Goal: Task Accomplishment & Management: Manage account settings

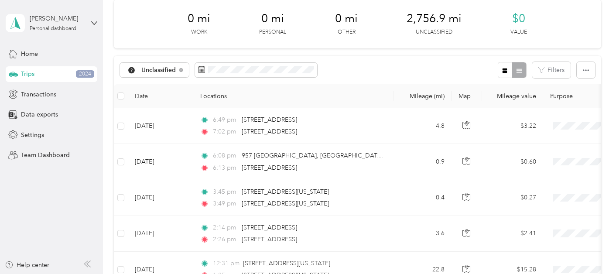
scroll to position [127, 0]
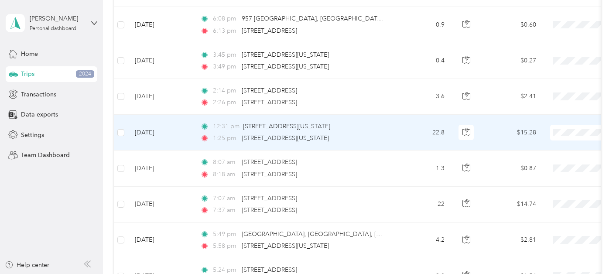
scroll to position [175, 0]
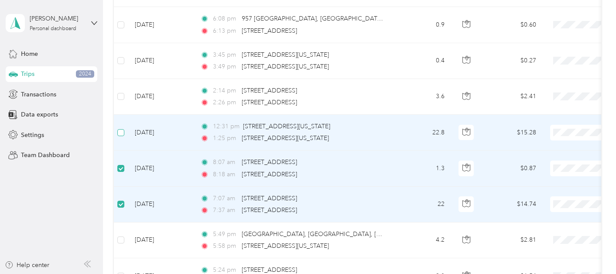
click at [120, 135] on span at bounding box center [120, 132] width 7 height 7
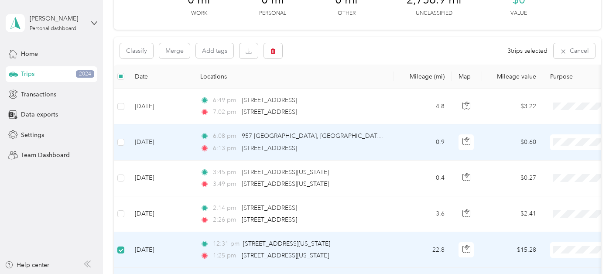
scroll to position [68, 0]
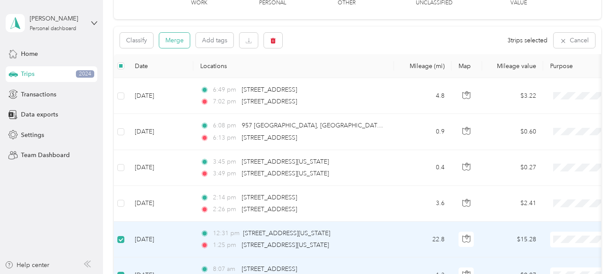
click at [173, 44] on button "Merge" at bounding box center [174, 40] width 31 height 15
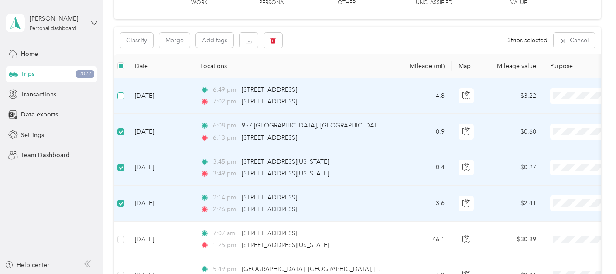
click at [123, 96] on span at bounding box center [120, 96] width 7 height 7
click at [173, 40] on button "Merge" at bounding box center [174, 40] width 31 height 15
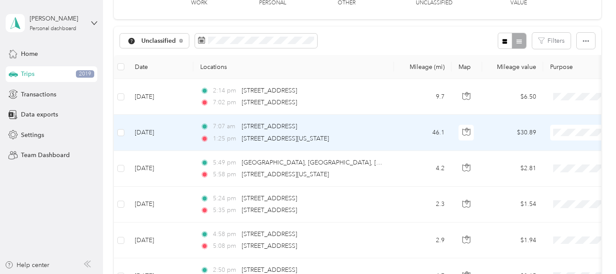
click at [382, 131] on div "7:07 am [STREET_ADDRESS]" at bounding box center [291, 127] width 183 height 10
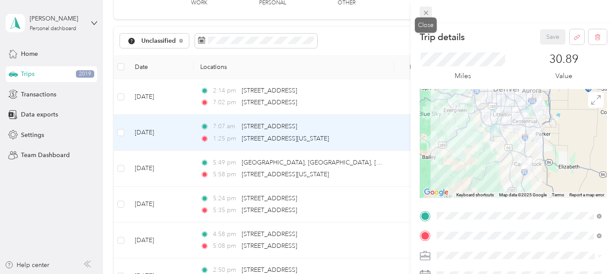
click at [426, 14] on icon at bounding box center [426, 12] width 7 height 7
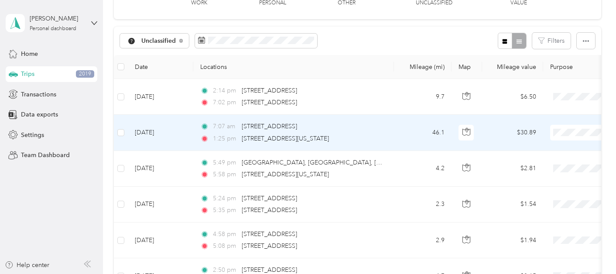
click at [544, 166] on li "Personal" at bounding box center [562, 163] width 108 height 15
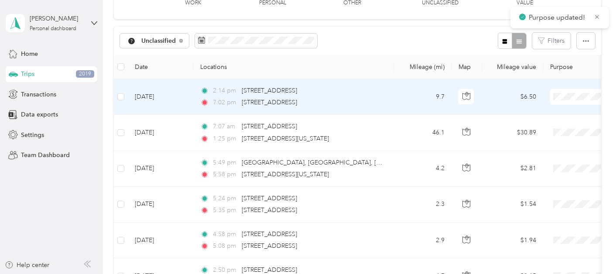
click at [391, 105] on td "2:14 pm [STREET_ADDRESS] 7:02 pm [STREET_ADDRESS]" at bounding box center [293, 97] width 201 height 36
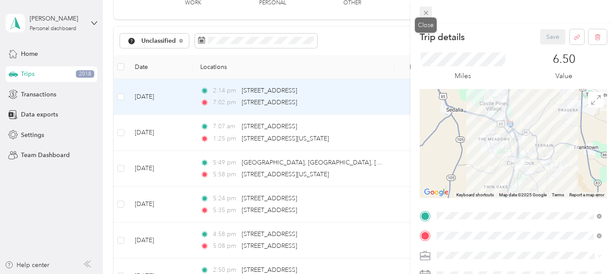
click at [426, 14] on icon at bounding box center [426, 12] width 7 height 7
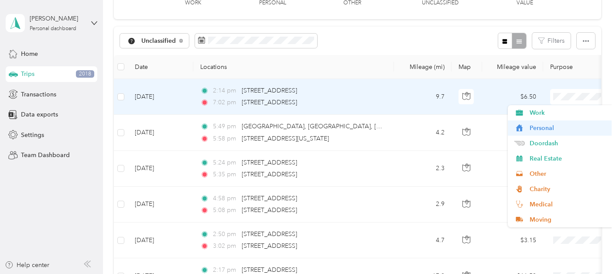
click at [545, 127] on span "Personal" at bounding box center [570, 128] width 81 height 9
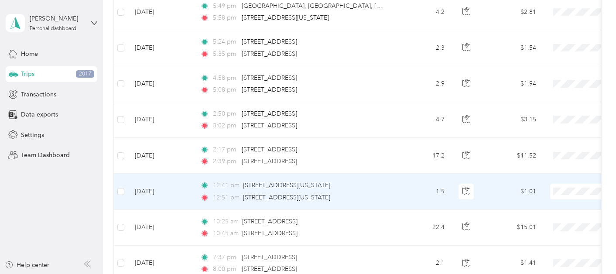
scroll to position [147, 0]
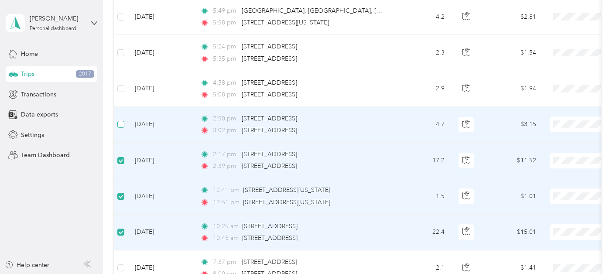
click at [122, 127] on span at bounding box center [120, 124] width 7 height 7
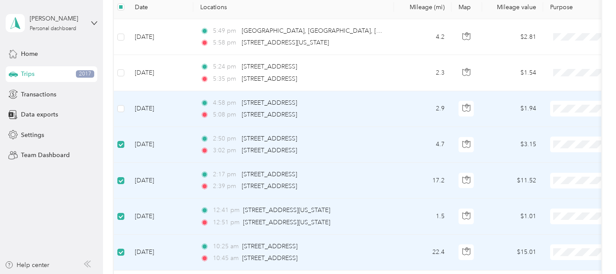
scroll to position [4, 0]
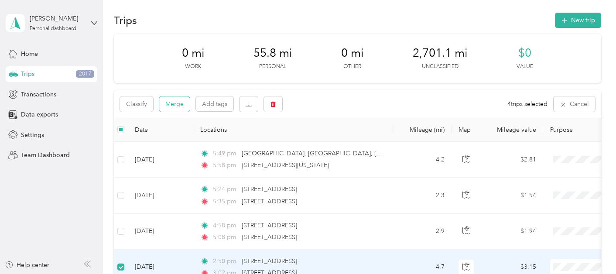
click at [172, 101] on button "Merge" at bounding box center [174, 103] width 31 height 15
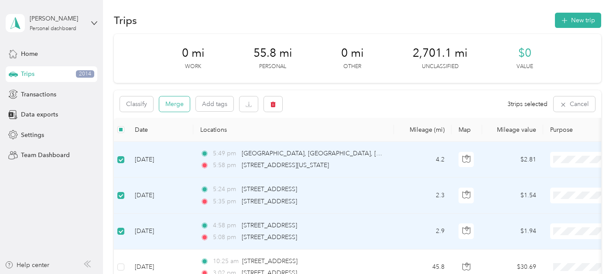
click at [176, 101] on button "Merge" at bounding box center [174, 103] width 31 height 15
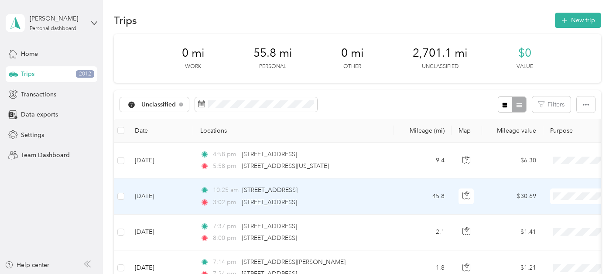
click at [404, 195] on td "45.8" at bounding box center [423, 197] width 58 height 36
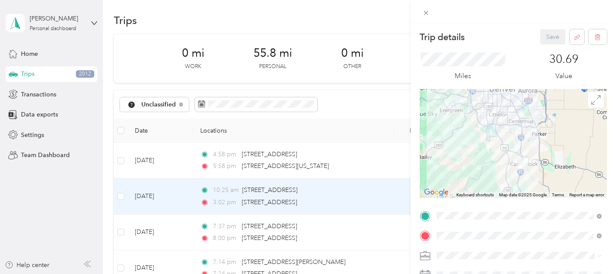
click at [401, 194] on div "Trip details Save This trip cannot be edited because it is either under review,…" at bounding box center [308, 137] width 616 height 274
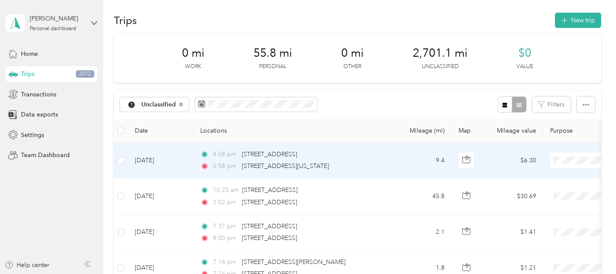
click at [386, 163] on td "4:58 pm [STREET_ADDRESS] 5:58 pm [STREET_ADDRESS][US_STATE]" at bounding box center [293, 161] width 201 height 36
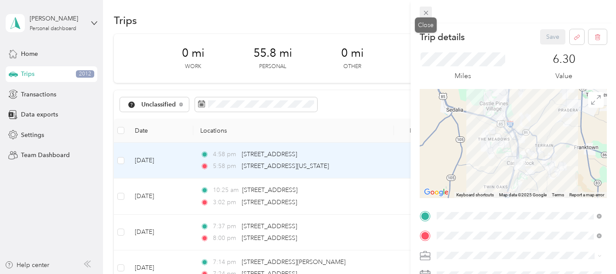
click at [424, 11] on icon at bounding box center [426, 13] width 4 height 4
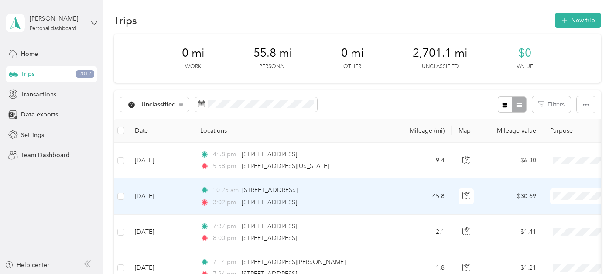
click at [363, 198] on div "3:02 pm [STREET_ADDRESS]" at bounding box center [291, 203] width 183 height 10
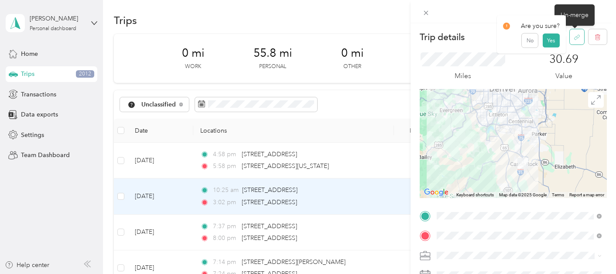
click at [576, 41] on button "button" at bounding box center [577, 36] width 14 height 15
click at [547, 46] on button "Yes" at bounding box center [551, 43] width 17 height 14
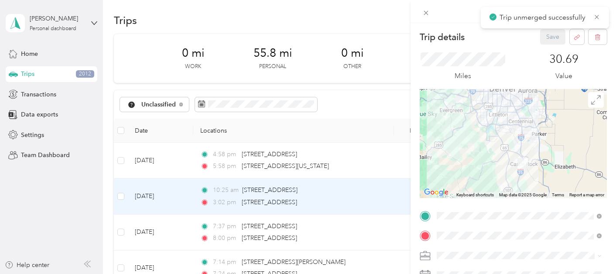
click at [395, 169] on div "Trip details Save This trip cannot be edited because it is either under review,…" at bounding box center [308, 137] width 616 height 274
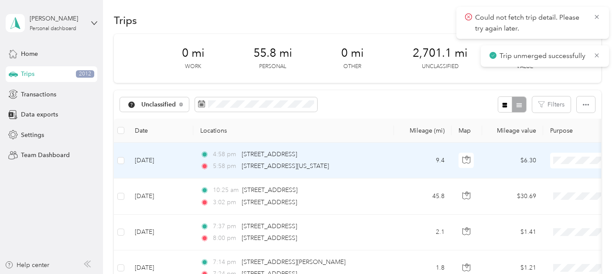
click at [397, 167] on td "9.4" at bounding box center [423, 161] width 58 height 36
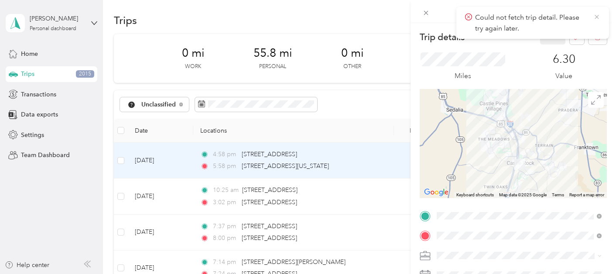
click at [597, 16] on icon at bounding box center [597, 17] width 7 height 8
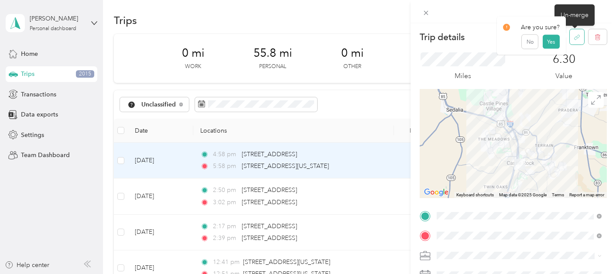
click at [579, 38] on button "button" at bounding box center [577, 36] width 14 height 15
click at [551, 44] on button "Yes" at bounding box center [551, 43] width 17 height 14
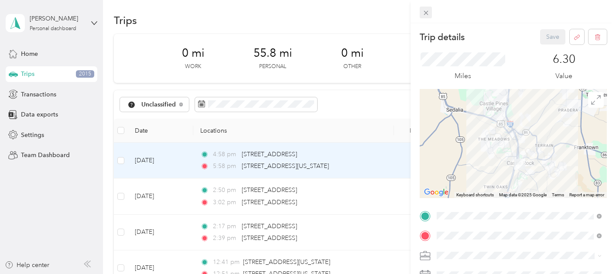
click at [427, 15] on icon at bounding box center [426, 12] width 7 height 7
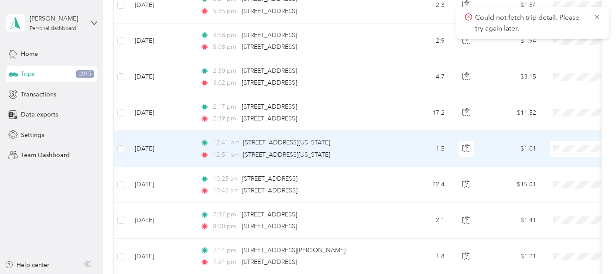
scroll to position [202, 0]
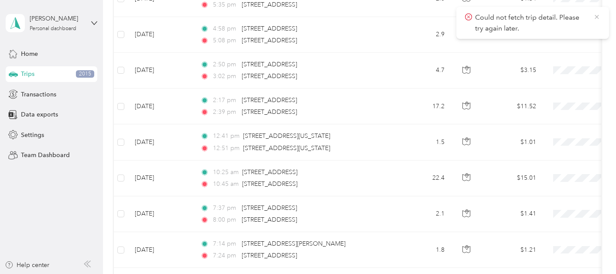
click at [597, 15] on icon at bounding box center [597, 17] width 7 height 8
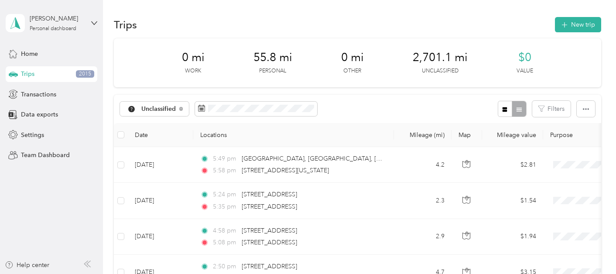
scroll to position [0, 0]
click at [588, 23] on button "New trip" at bounding box center [578, 24] width 46 height 15
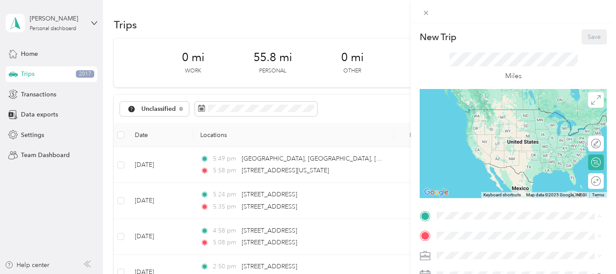
click at [459, 160] on span "[STREET_ADDRESS]" at bounding box center [481, 162] width 55 height 7
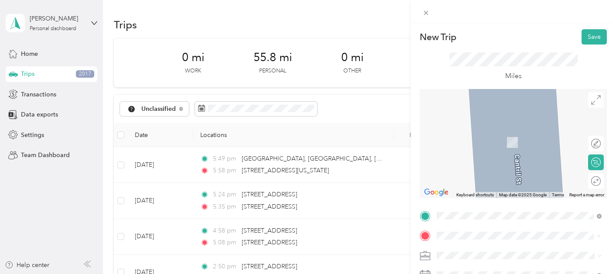
click at [509, 128] on span "[STREET_ADDRESS][PERSON_NAME][US_STATE]" at bounding box center [522, 129] width 136 height 8
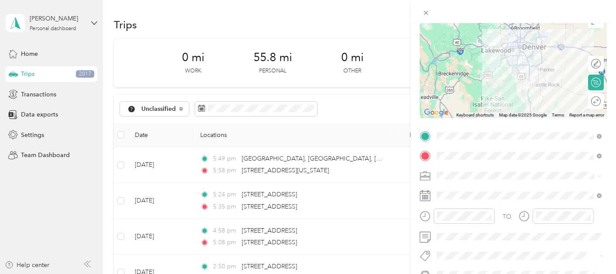
scroll to position [82, 0]
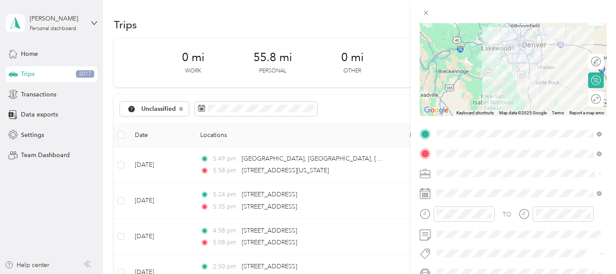
click at [462, 97] on li "Real Estate" at bounding box center [519, 96] width 171 height 15
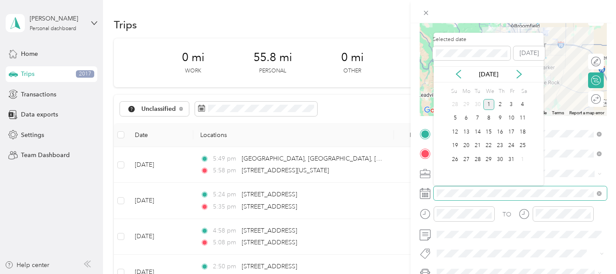
click at [431, 193] on div at bounding box center [513, 193] width 187 height 14
click at [385, 274] on div "New Trip Save This trip cannot be edited because it is either under review, app…" at bounding box center [306, 274] width 612 height 0
click at [478, 157] on div "30" at bounding box center [477, 159] width 11 height 11
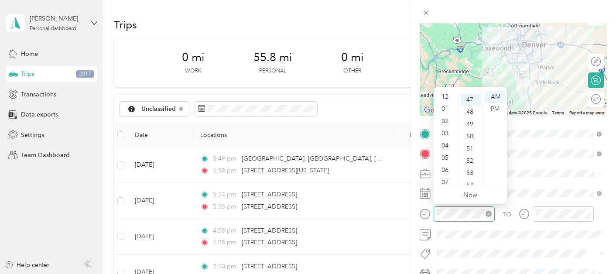
scroll to position [52, 0]
click at [449, 140] on div "08" at bounding box center [446, 142] width 21 height 12
click at [451, 131] on div "07" at bounding box center [446, 130] width 21 height 12
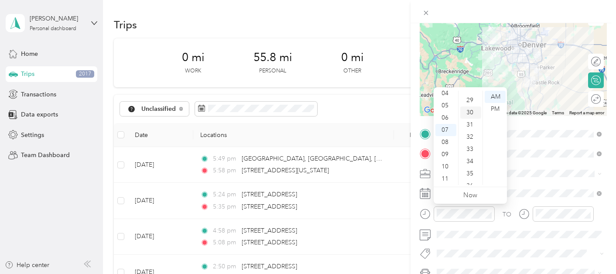
click at [473, 110] on div "30" at bounding box center [471, 113] width 21 height 12
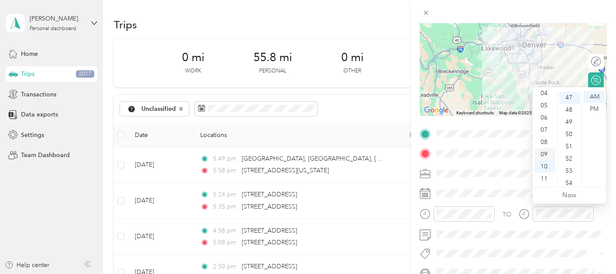
click at [547, 156] on div "09" at bounding box center [545, 154] width 21 height 12
click at [571, 93] on div "00" at bounding box center [570, 97] width 21 height 12
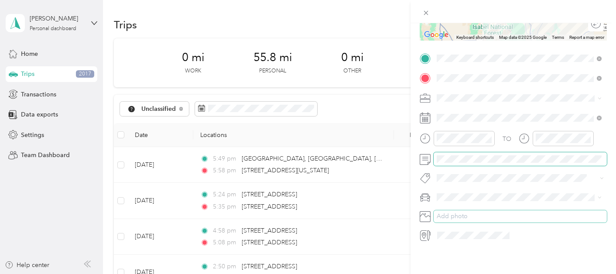
scroll to position [160, 0]
click at [448, 221] on div "Lexus" at bounding box center [519, 223] width 159 height 9
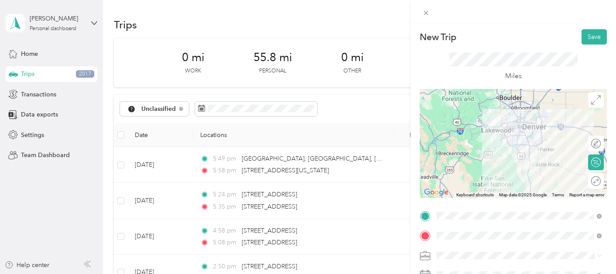
scroll to position [0, 0]
click at [591, 37] on button "Save" at bounding box center [594, 36] width 25 height 15
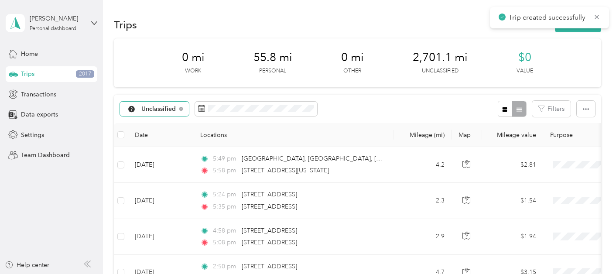
click at [175, 109] on span "Unclassified" at bounding box center [158, 109] width 35 height 6
click at [169, 129] on ol "All purposes Unclassified Work Personal Doordash Real Estate Other Charity Medi…" at bounding box center [156, 178] width 73 height 122
click at [158, 108] on span "Unclassified" at bounding box center [158, 109] width 35 height 6
click at [159, 123] on span "All purposes" at bounding box center [164, 119] width 45 height 9
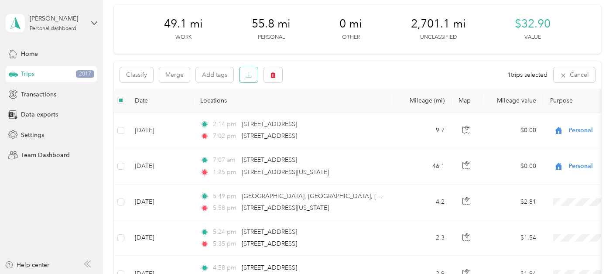
scroll to position [31, 0]
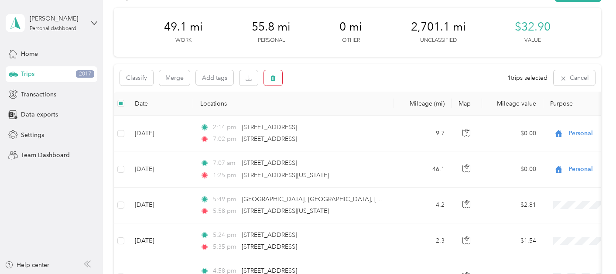
click at [275, 76] on icon "button" at bounding box center [273, 79] width 5 height 6
click at [334, 111] on button "Yes" at bounding box center [338, 114] width 17 height 14
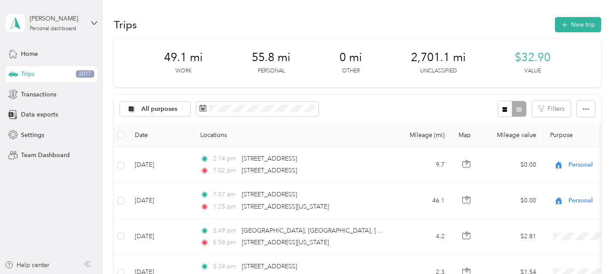
scroll to position [0, 0]
click at [578, 27] on button "New trip" at bounding box center [578, 24] width 46 height 15
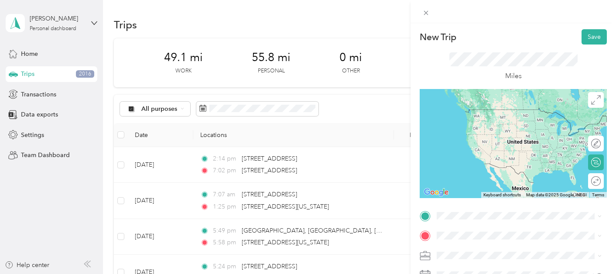
click at [518, 113] on span "[STREET_ADDRESS][PERSON_NAME][US_STATE]" at bounding box center [522, 109] width 136 height 8
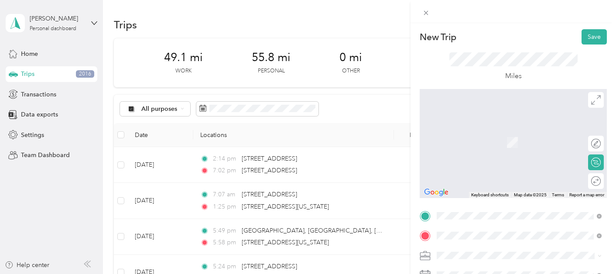
click at [497, 133] on span "[STREET_ADDRESS][US_STATE]" at bounding box center [497, 129] width 87 height 8
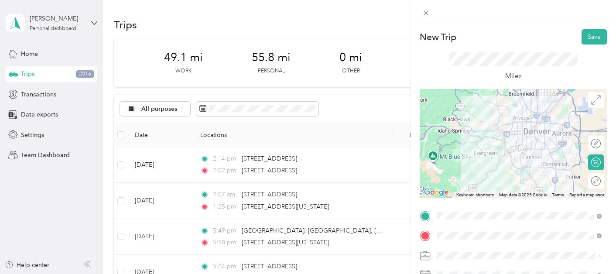
click at [473, 182] on li "Real Estate" at bounding box center [519, 178] width 171 height 15
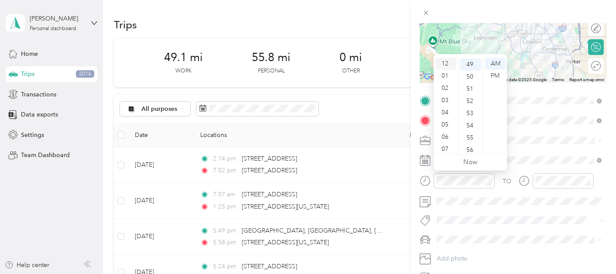
click at [445, 61] on div "12" at bounding box center [446, 64] width 21 height 12
click at [471, 64] on div "00" at bounding box center [471, 64] width 21 height 12
click at [496, 76] on div "PM" at bounding box center [495, 76] width 21 height 12
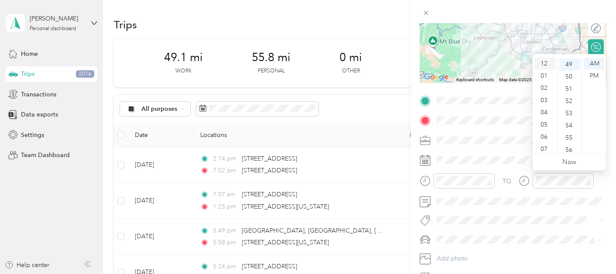
click at [547, 63] on div "12" at bounding box center [545, 64] width 21 height 12
click at [569, 86] on div "51" at bounding box center [570, 89] width 21 height 12
click at [593, 73] on div "PM" at bounding box center [594, 76] width 21 height 12
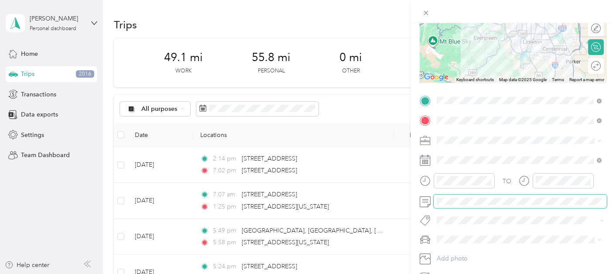
click at [493, 206] on span at bounding box center [520, 202] width 173 height 14
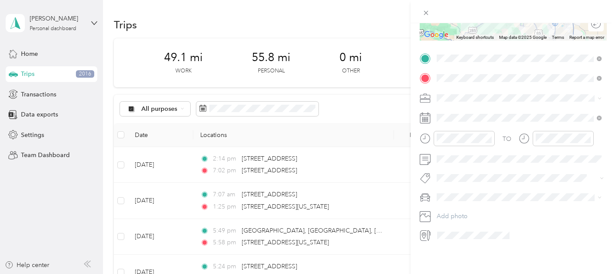
scroll to position [160, 0]
click at [450, 227] on li "Lexus" at bounding box center [519, 225] width 171 height 15
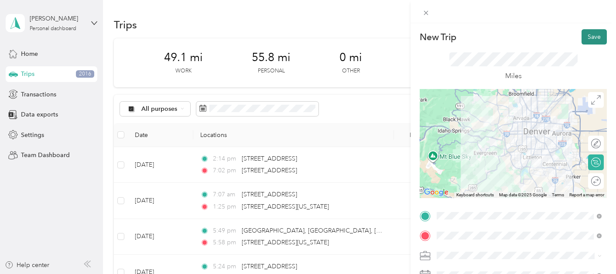
scroll to position [0, 0]
click at [594, 34] on button "Save" at bounding box center [594, 36] width 25 height 15
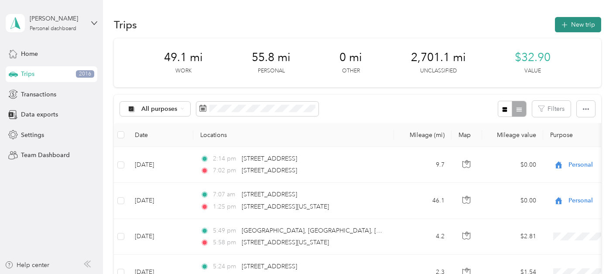
click at [584, 22] on button "New trip" at bounding box center [578, 24] width 46 height 15
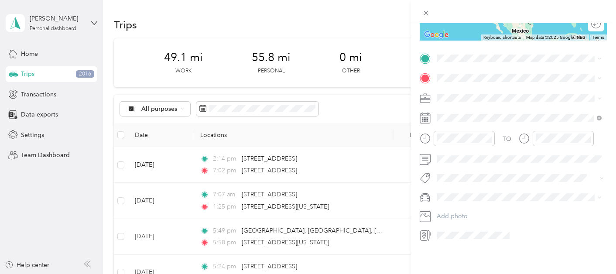
scroll to position [160, 0]
click at [491, 91] on span "[STREET_ADDRESS][PERSON_NAME][US_STATE]" at bounding box center [522, 87] width 136 height 8
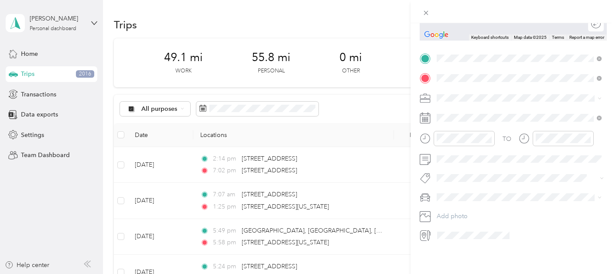
click at [499, 109] on span "[STREET_ADDRESS][US_STATE]" at bounding box center [497, 107] width 87 height 8
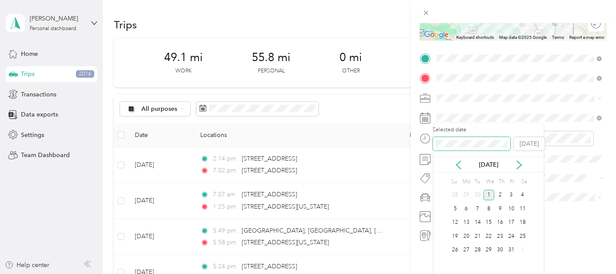
click at [429, 274] on div "New Trip Save This trip cannot be edited because it is either under review, app…" at bounding box center [306, 274] width 612 height 0
click at [479, 251] on div "30" at bounding box center [477, 250] width 11 height 11
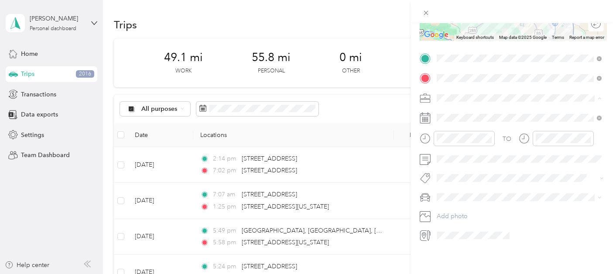
click at [454, 155] on span "Real Estate" at bounding box center [454, 156] width 29 height 7
click at [452, 224] on span "Lexus" at bounding box center [448, 225] width 16 height 7
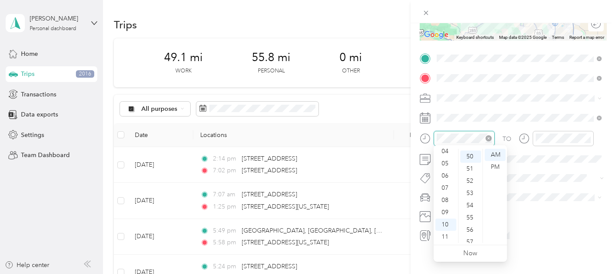
scroll to position [610, 0]
click at [495, 165] on div "PM" at bounding box center [495, 167] width 21 height 12
click at [449, 153] on div "12" at bounding box center [446, 155] width 21 height 12
click at [471, 154] on div "00" at bounding box center [471, 155] width 21 height 12
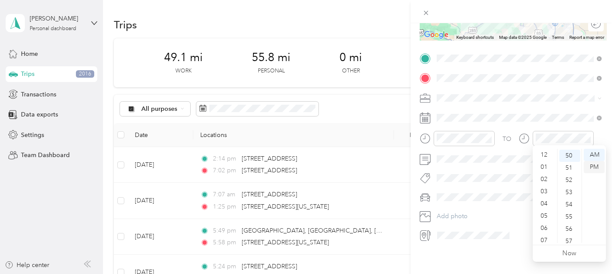
click at [598, 169] on div "PM" at bounding box center [594, 167] width 21 height 12
click at [546, 154] on div "12" at bounding box center [545, 155] width 21 height 12
click at [571, 166] on div "51" at bounding box center [570, 168] width 21 height 12
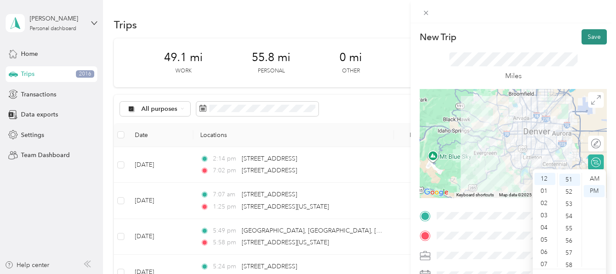
click at [589, 40] on button "Save" at bounding box center [594, 36] width 25 height 15
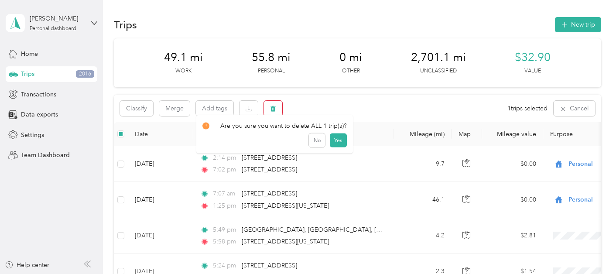
click at [278, 111] on button "button" at bounding box center [273, 108] width 18 height 15
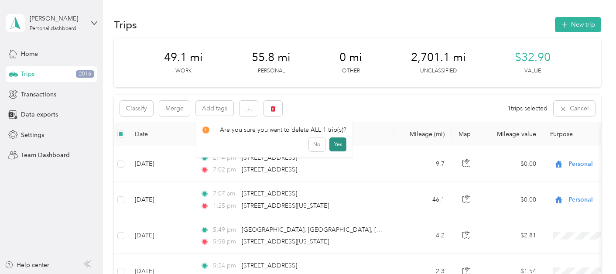
click at [337, 142] on button "Yes" at bounding box center [338, 145] width 17 height 14
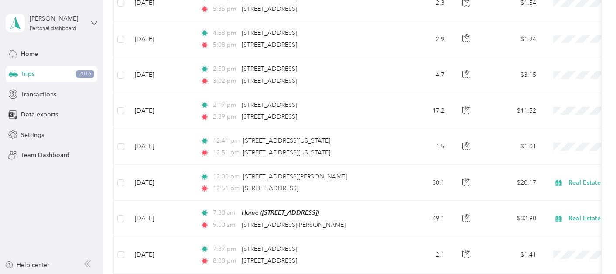
scroll to position [269, 0]
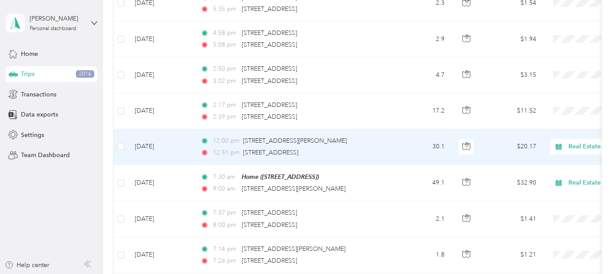
click at [572, 145] on span "Real Estate" at bounding box center [609, 147] width 80 height 10
click at [406, 151] on td "30.1" at bounding box center [423, 147] width 58 height 36
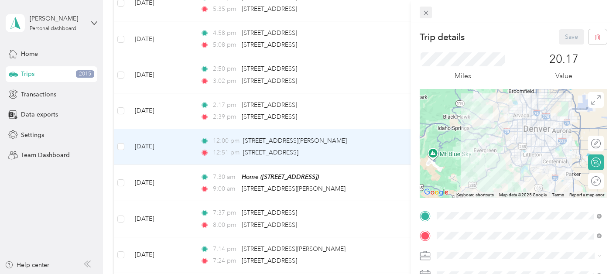
click at [427, 11] on icon at bounding box center [426, 13] width 4 height 4
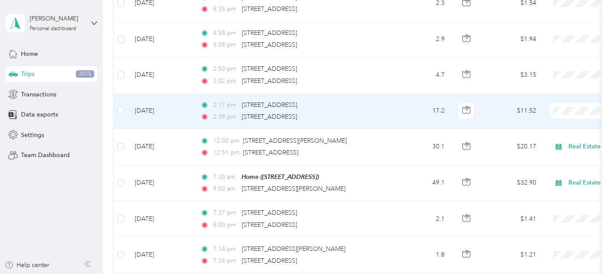
click at [577, 115] on span at bounding box center [604, 111] width 108 height 16
click at [541, 170] on span "Real Estate" at bounding box center [570, 172] width 81 height 9
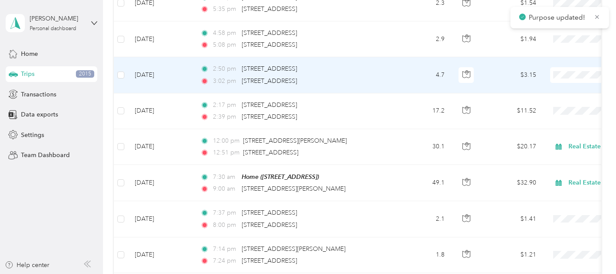
click at [543, 134] on span "Real Estate" at bounding box center [570, 136] width 81 height 9
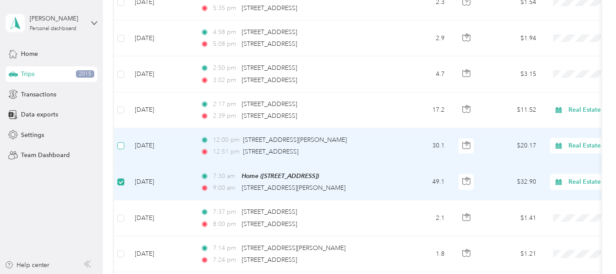
click at [122, 148] on span at bounding box center [120, 145] width 7 height 7
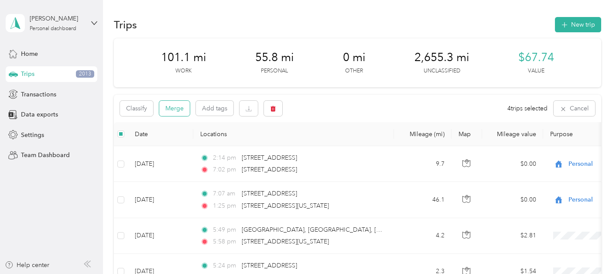
click at [177, 109] on button "Merge" at bounding box center [174, 108] width 31 height 15
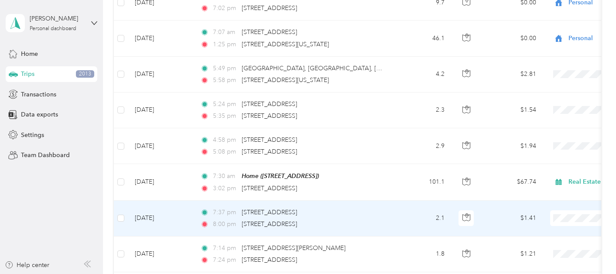
scroll to position [162, 0]
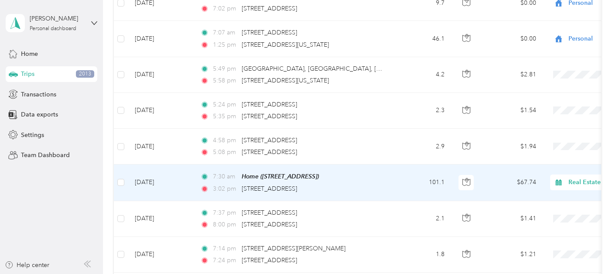
click at [405, 179] on td "101.1" at bounding box center [423, 183] width 58 height 36
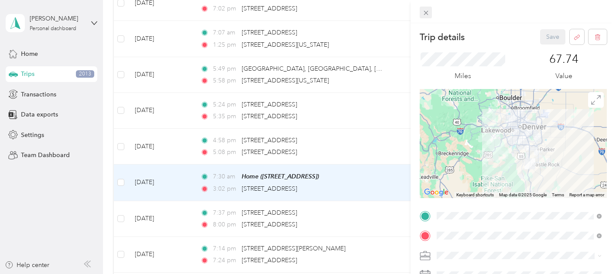
click at [426, 12] on icon at bounding box center [426, 12] width 7 height 7
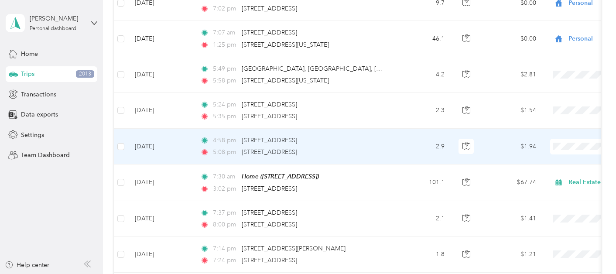
click at [391, 138] on td "4:58 pm [STREET_ADDRESS] 5:08 pm [STREET_ADDRESS]" at bounding box center [293, 147] width 201 height 36
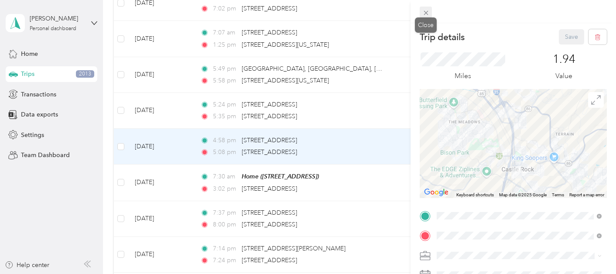
click at [429, 12] on icon at bounding box center [426, 12] width 7 height 7
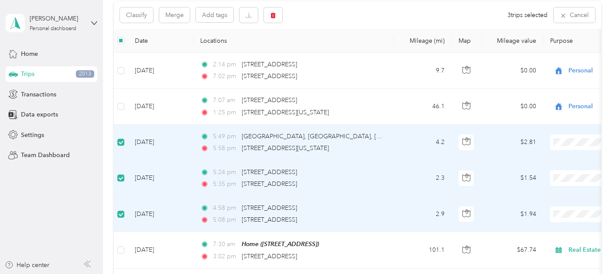
scroll to position [93, 0]
click at [171, 18] on button "Merge" at bounding box center [174, 15] width 31 height 15
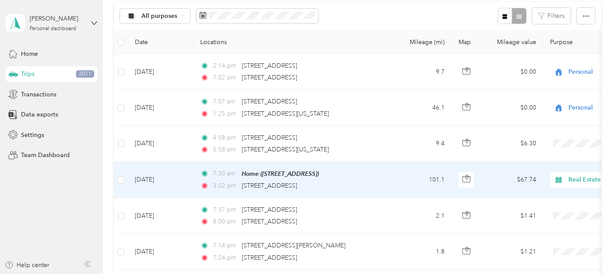
scroll to position [126, 0]
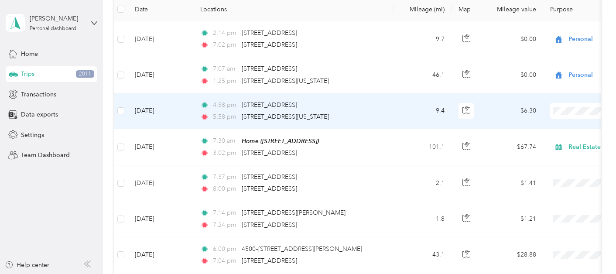
click at [543, 141] on span "Personal" at bounding box center [570, 142] width 81 height 9
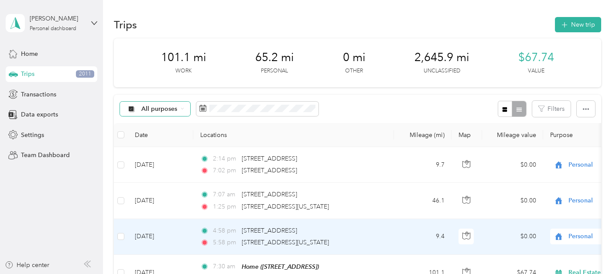
scroll to position [0, 0]
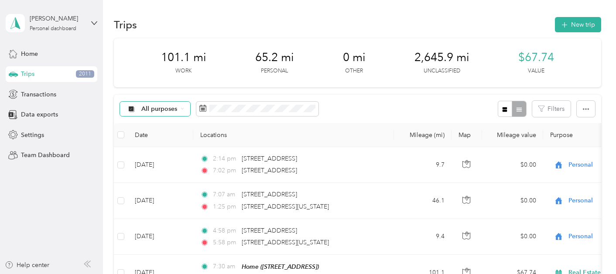
click at [168, 106] on span "All purposes" at bounding box center [159, 109] width 36 height 6
click at [162, 135] on span "Unclassified" at bounding box center [163, 135] width 42 height 9
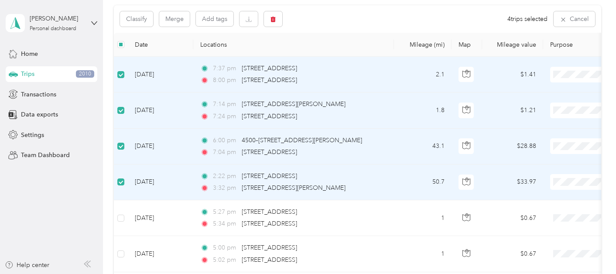
scroll to position [86, 0]
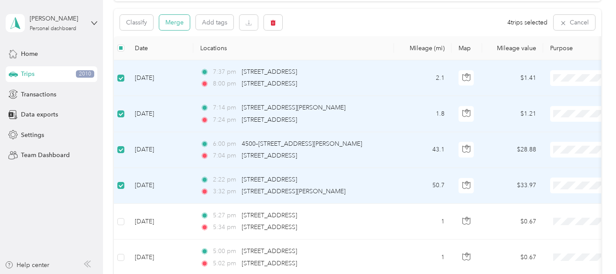
click at [178, 16] on button "Merge" at bounding box center [174, 22] width 31 height 15
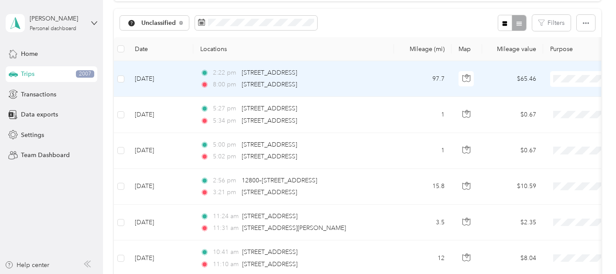
click at [391, 74] on td "2:22 pm [STREET_ADDRESS] 8:00 pm [STREET_ADDRESS]" at bounding box center [293, 79] width 201 height 36
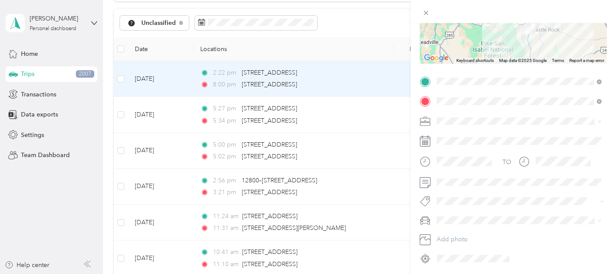
scroll to position [135, 0]
click at [454, 181] on div "Real Estate" at bounding box center [519, 181] width 159 height 9
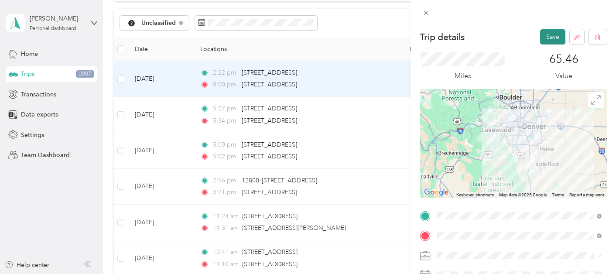
scroll to position [0, 0]
click at [552, 35] on button "Save" at bounding box center [552, 36] width 25 height 15
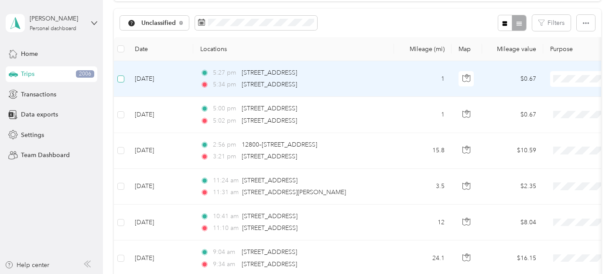
click at [123, 79] on span at bounding box center [120, 79] width 7 height 7
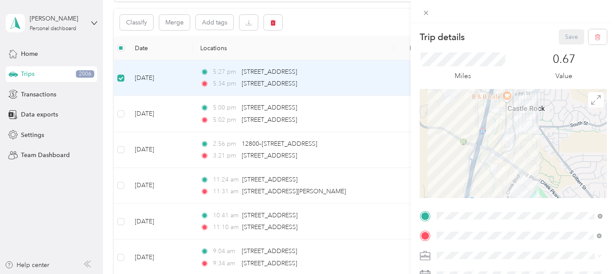
click at [121, 115] on div "Trip details Save This trip cannot be edited because it is either under review,…" at bounding box center [308, 137] width 616 height 274
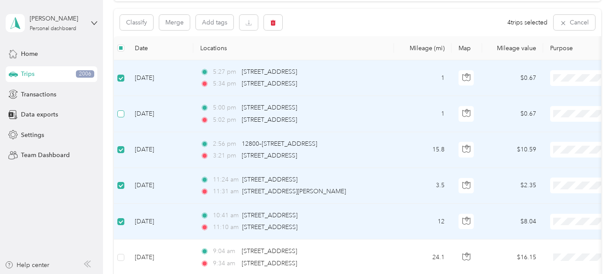
click at [123, 114] on span at bounding box center [120, 113] width 7 height 7
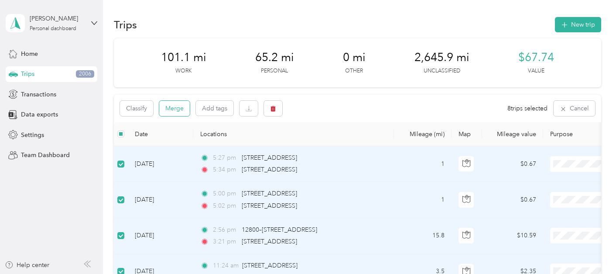
click at [180, 108] on button "Merge" at bounding box center [174, 108] width 31 height 15
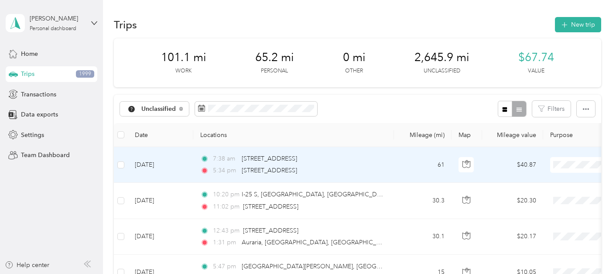
click at [550, 54] on span "Personal" at bounding box center [570, 56] width 81 height 9
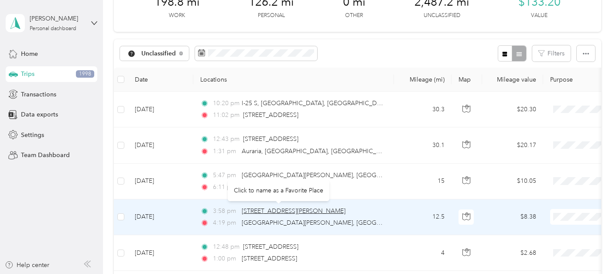
scroll to position [57, 0]
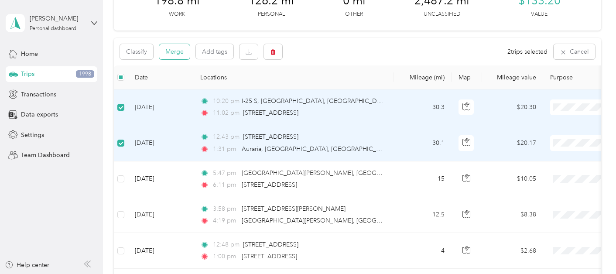
click at [177, 54] on button "Merge" at bounding box center [174, 51] width 31 height 15
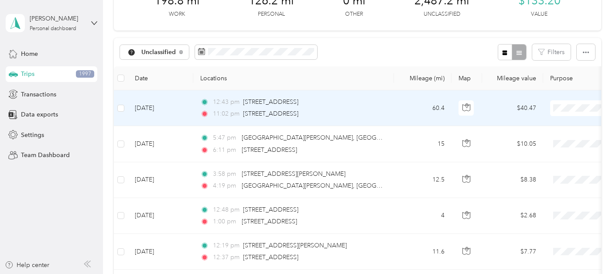
click at [543, 202] on li "Charity" at bounding box center [562, 195] width 108 height 15
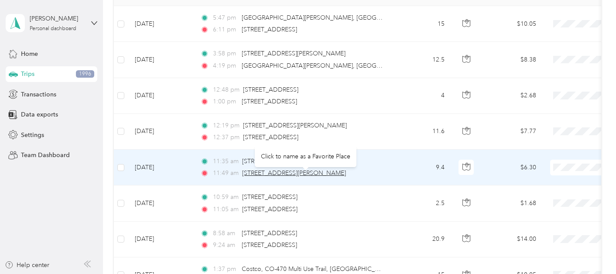
scroll to position [136, 0]
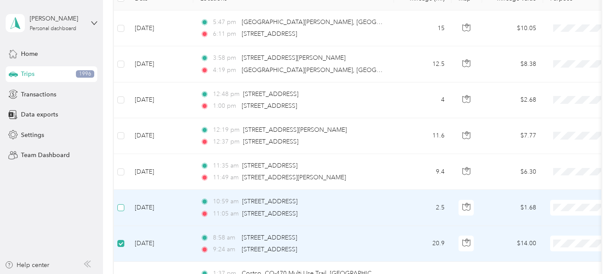
click at [124, 203] on label at bounding box center [120, 208] width 7 height 10
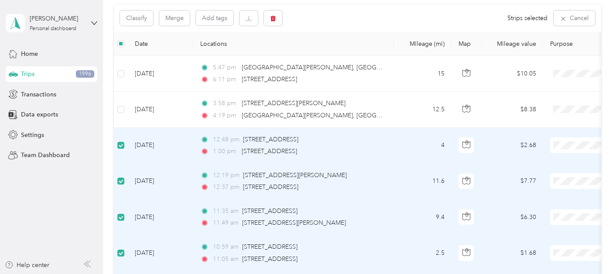
scroll to position [58, 0]
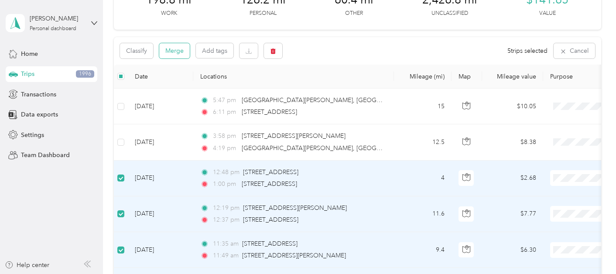
click at [179, 50] on button "Merge" at bounding box center [174, 50] width 31 height 15
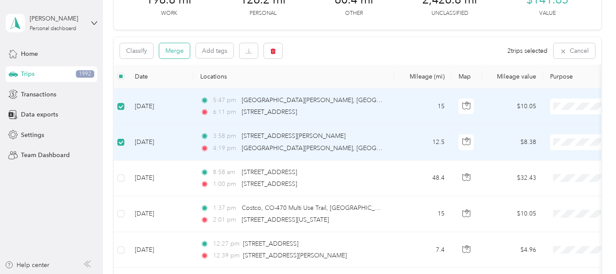
click at [176, 50] on button "Merge" at bounding box center [174, 50] width 31 height 15
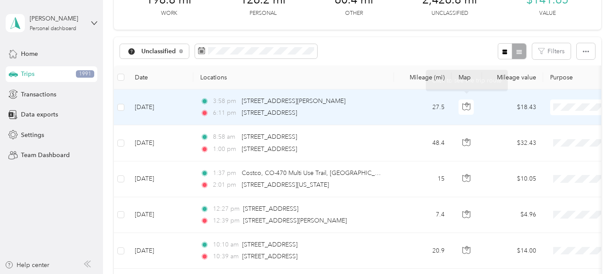
click at [409, 113] on td "27.5" at bounding box center [423, 107] width 58 height 36
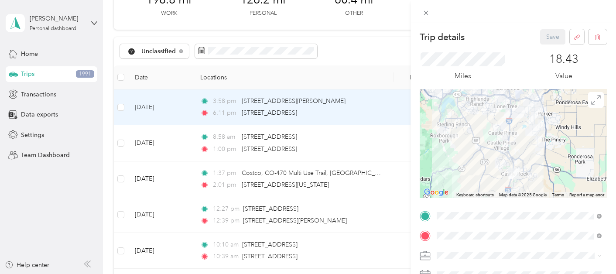
click at [461, 179] on li "Real Estate" at bounding box center [519, 178] width 171 height 15
click at [551, 38] on button "Save" at bounding box center [552, 36] width 25 height 15
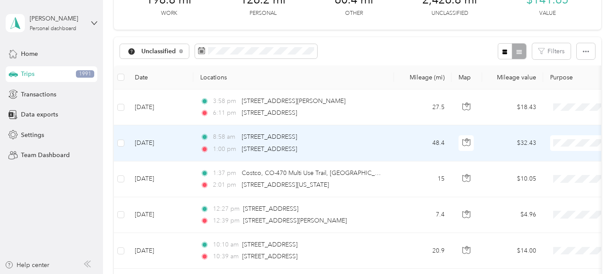
click at [542, 173] on span "Personal" at bounding box center [570, 173] width 81 height 9
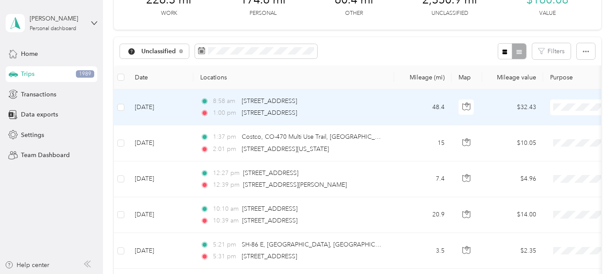
click at [400, 106] on td "48.4" at bounding box center [423, 107] width 58 height 36
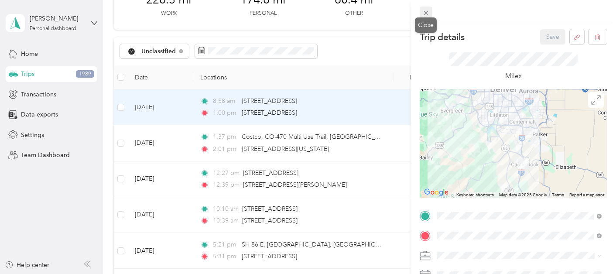
click at [425, 7] on span at bounding box center [426, 13] width 12 height 12
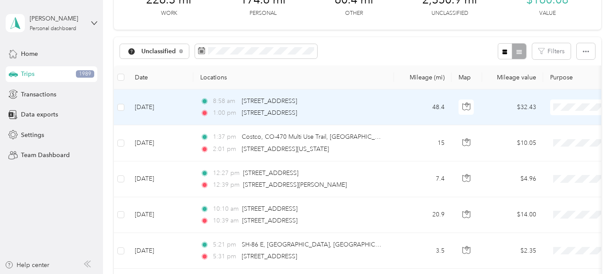
click at [407, 103] on td "48.4" at bounding box center [423, 107] width 58 height 36
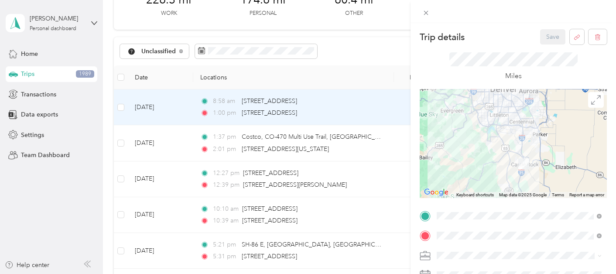
click at [466, 251] on span at bounding box center [520, 256] width 173 height 14
click at [458, 145] on span "Personal" at bounding box center [451, 144] width 23 height 7
click at [427, 10] on icon at bounding box center [426, 12] width 7 height 7
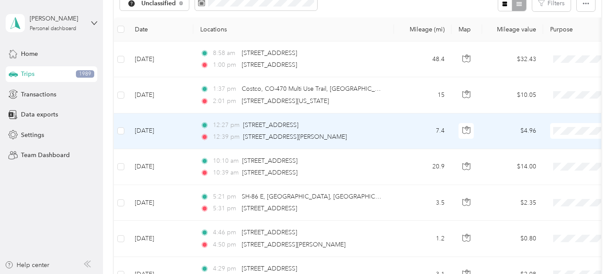
scroll to position [107, 0]
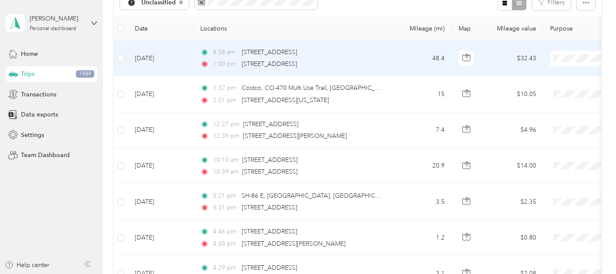
click at [548, 86] on span "Personal" at bounding box center [570, 89] width 81 height 9
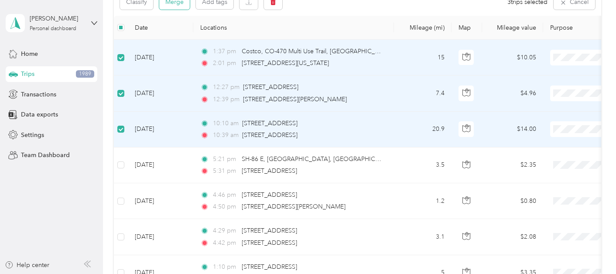
click at [171, 7] on button "Merge" at bounding box center [174, 1] width 31 height 15
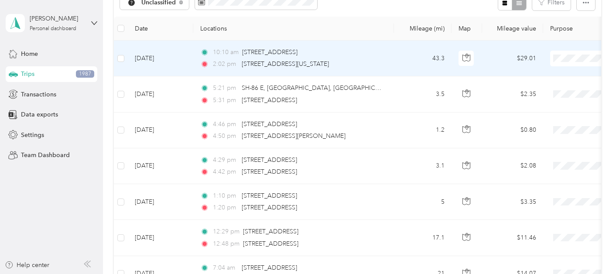
click at [550, 90] on li "Personal" at bounding box center [562, 85] width 108 height 15
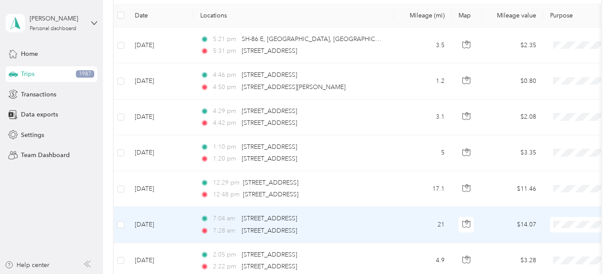
scroll to position [117, 0]
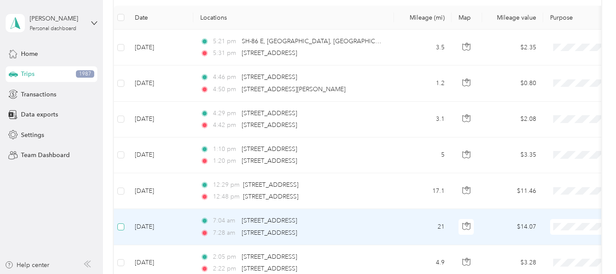
click at [123, 227] on span at bounding box center [120, 227] width 7 height 7
click at [122, 274] on div at bounding box center [306, 274] width 612 height 0
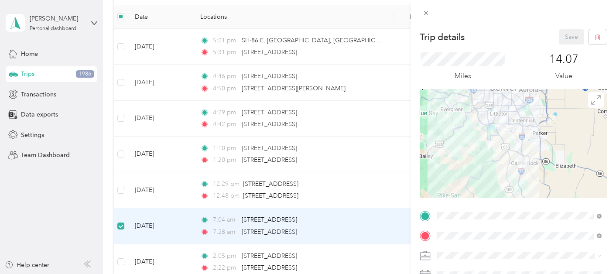
click at [121, 155] on div "Trip details Save This trip cannot be edited because it is either under review,…" at bounding box center [308, 137] width 616 height 274
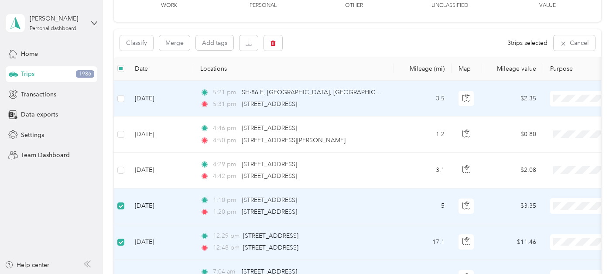
scroll to position [61, 0]
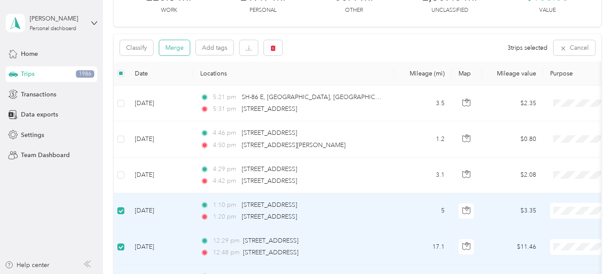
click at [178, 45] on button "Merge" at bounding box center [174, 47] width 31 height 15
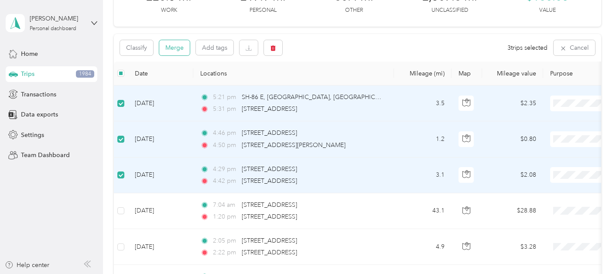
click at [178, 47] on button "Merge" at bounding box center [174, 47] width 31 height 15
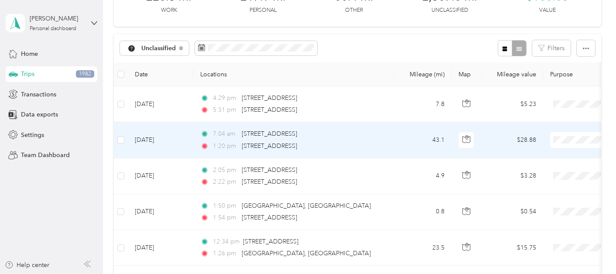
click at [389, 142] on td "7:04 am [STREET_ADDRESS] 1:20 pm [STREET_ADDRESS]" at bounding box center [293, 140] width 201 height 36
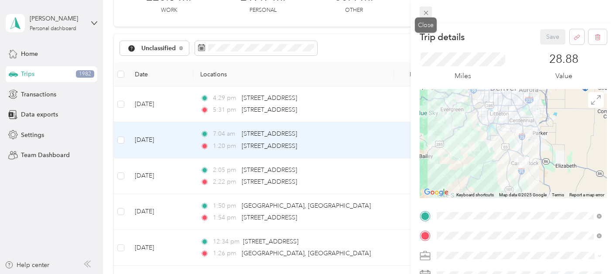
click at [428, 15] on icon at bounding box center [426, 12] width 7 height 7
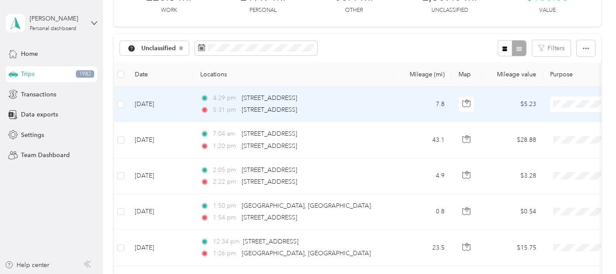
click at [372, 104] on div "4:29 pm [STREET_ADDRESS] 5:31 pm [STREET_ADDRESS]" at bounding box center [291, 103] width 183 height 21
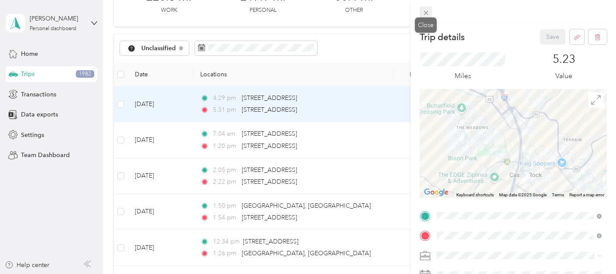
click at [426, 14] on icon at bounding box center [426, 12] width 7 height 7
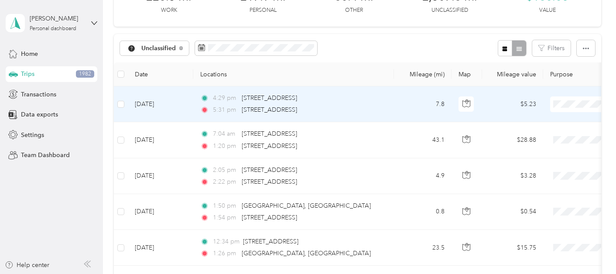
click at [549, 134] on span "Personal" at bounding box center [570, 133] width 81 height 9
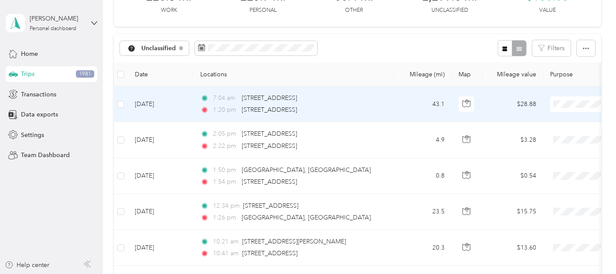
click at [552, 132] on span "Personal" at bounding box center [570, 131] width 81 height 9
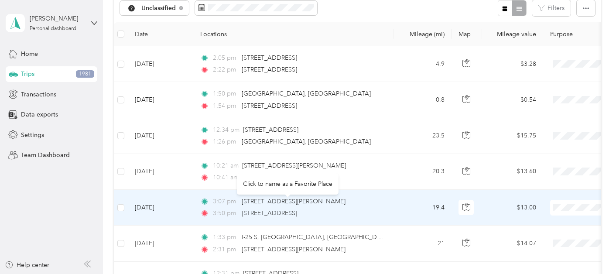
scroll to position [99, 0]
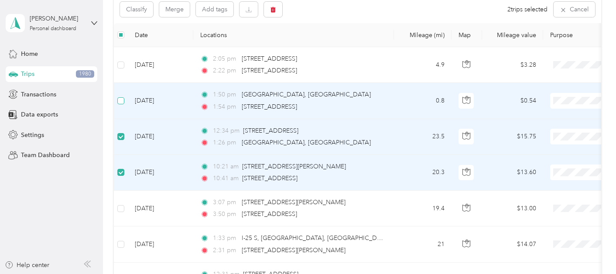
click at [121, 103] on span at bounding box center [120, 100] width 7 height 7
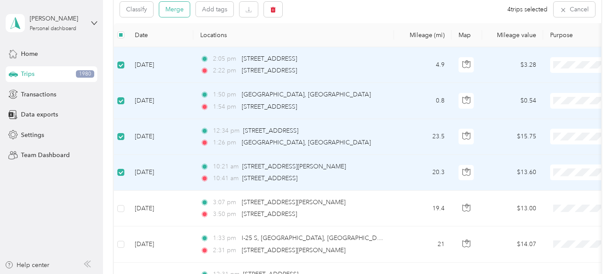
click at [177, 10] on button "Merge" at bounding box center [174, 9] width 31 height 15
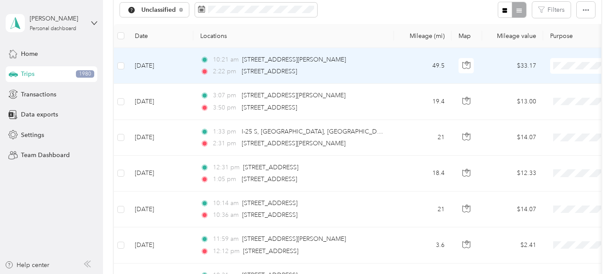
click at [400, 64] on td "49.5" at bounding box center [423, 66] width 58 height 36
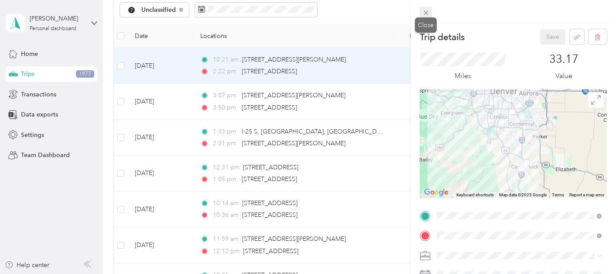
click at [428, 10] on icon at bounding box center [426, 12] width 7 height 7
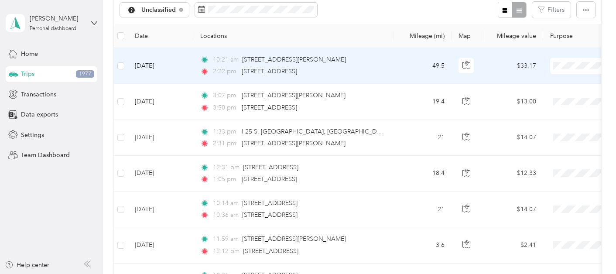
click at [551, 99] on li "Personal" at bounding box center [562, 94] width 108 height 15
